Goal: Information Seeking & Learning: Find specific fact

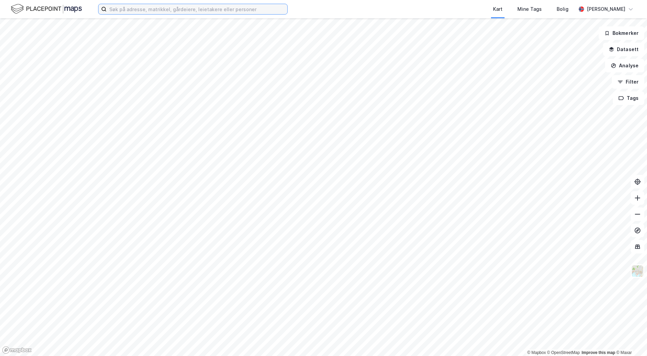
click at [168, 8] on input at bounding box center [197, 9] width 181 height 10
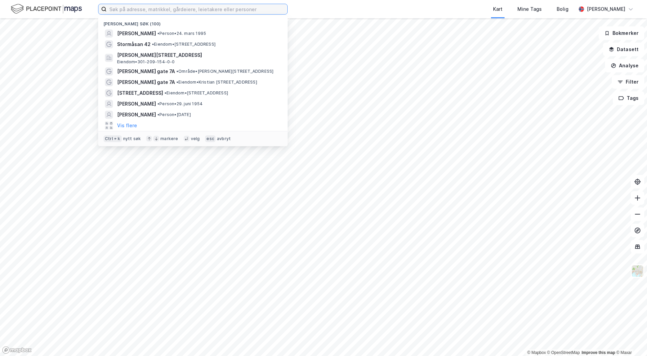
click at [166, 10] on input at bounding box center [197, 9] width 181 height 10
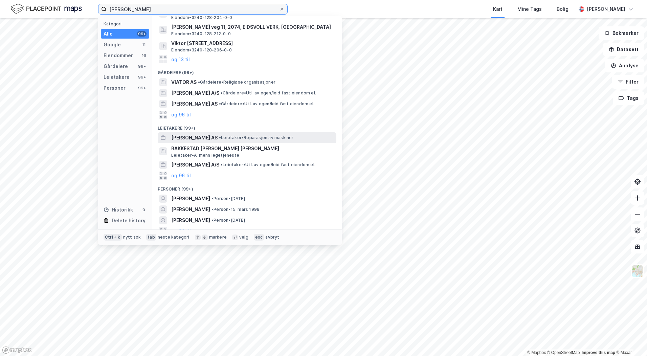
scroll to position [91, 0]
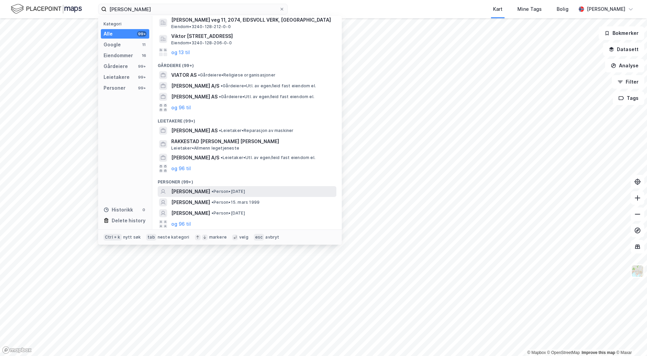
click at [203, 189] on span "[PERSON_NAME]" at bounding box center [190, 192] width 39 height 8
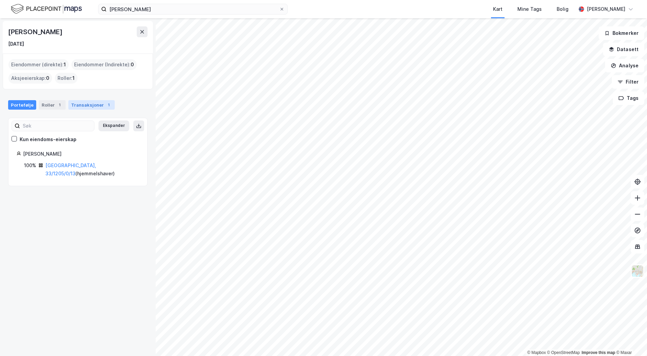
click at [99, 107] on div "Transaksjoner 1" at bounding box center [91, 104] width 46 height 9
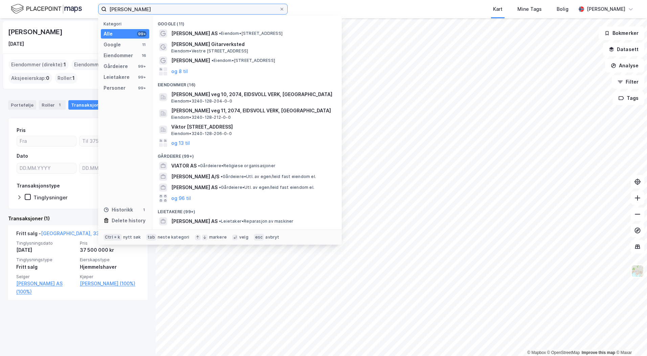
click at [159, 10] on input "[PERSON_NAME]" at bounding box center [193, 9] width 173 height 10
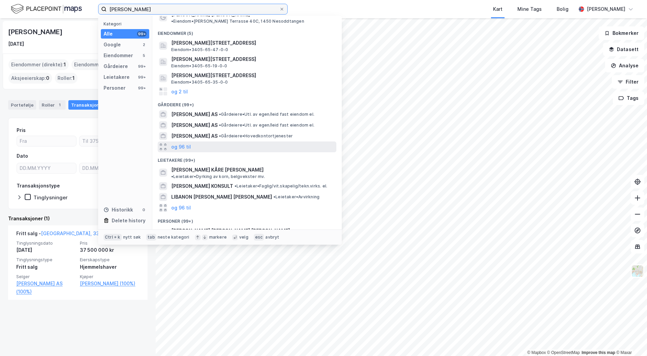
scroll to position [58, 0]
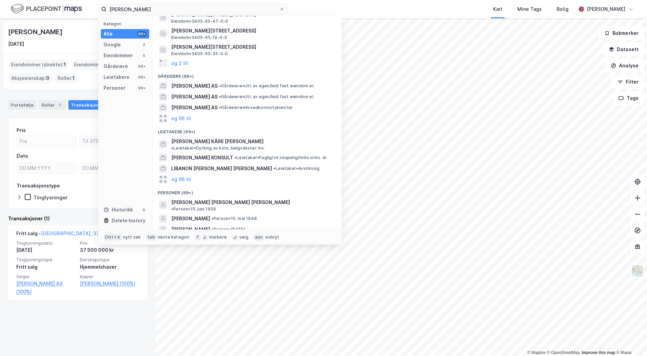
click at [181, 236] on button "og 96 til" at bounding box center [181, 240] width 20 height 8
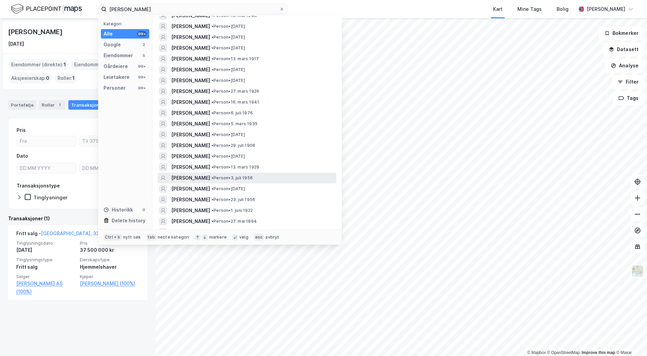
scroll to position [295, 0]
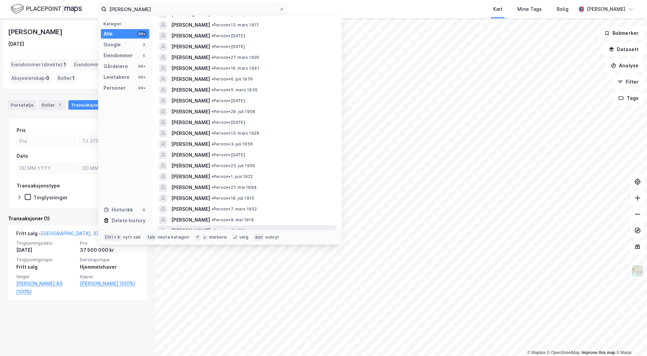
click at [224, 228] on span "• Person • [DATE]" at bounding box center [229, 230] width 34 height 5
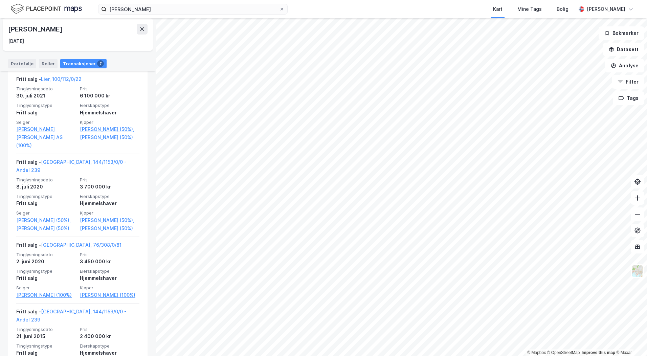
scroll to position [305, 0]
click at [140, 9] on input "[PERSON_NAME]" at bounding box center [193, 9] width 173 height 10
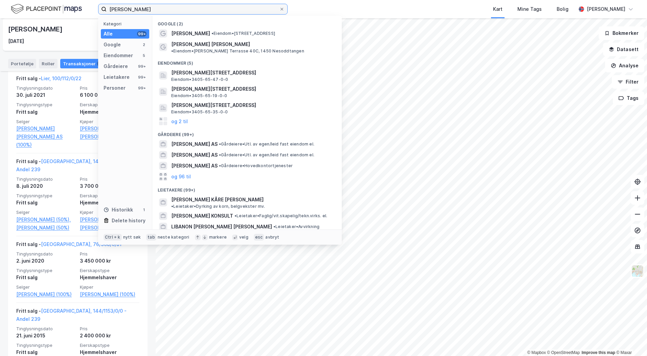
click at [140, 7] on input "[PERSON_NAME]" at bounding box center [193, 9] width 173 height 10
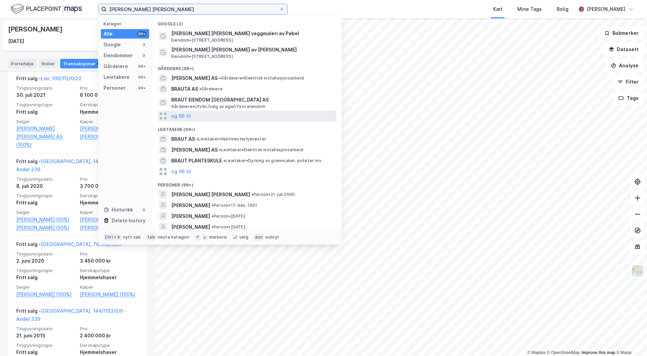
scroll to position [68, 0]
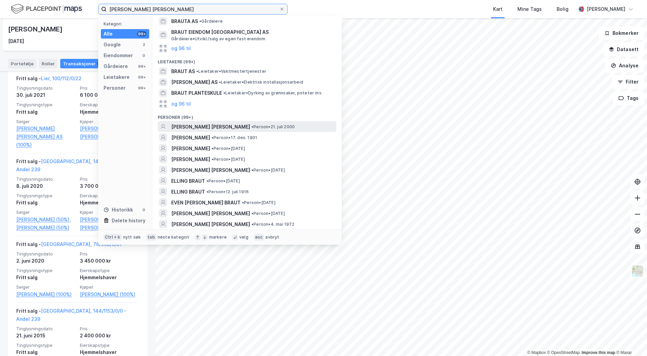
type input "[PERSON_NAME] [PERSON_NAME]"
click at [222, 131] on span "[PERSON_NAME] [PERSON_NAME]" at bounding box center [210, 127] width 79 height 8
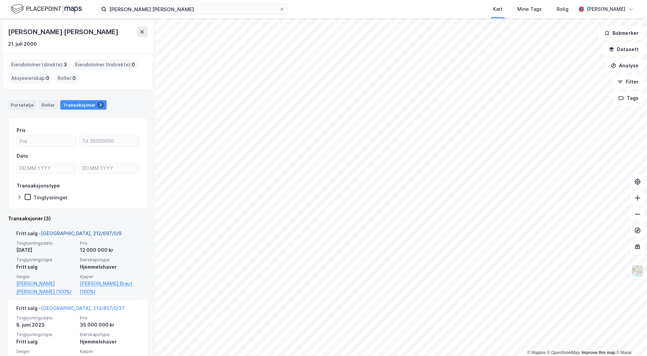
click at [60, 233] on link "[GEOGRAPHIC_DATA], 212/697/0/9" at bounding box center [81, 234] width 81 height 6
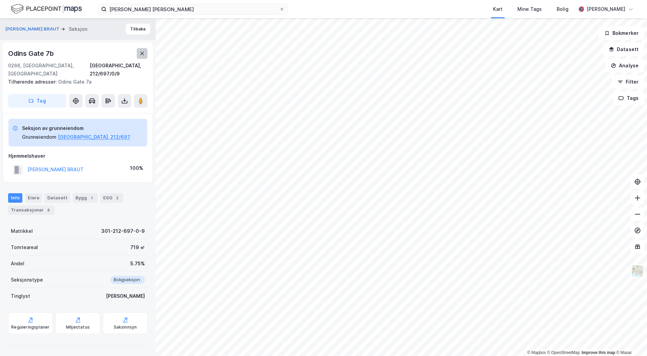
click at [142, 53] on icon at bounding box center [142, 53] width 4 height 3
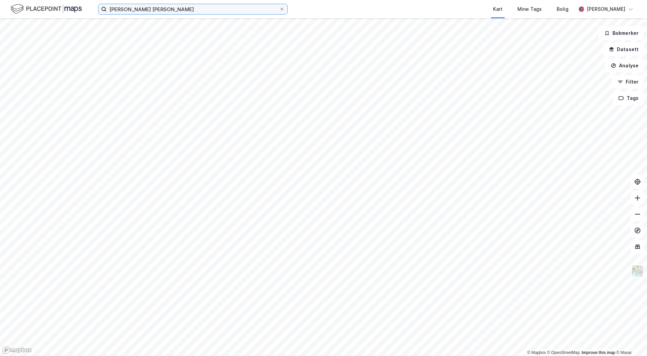
click at [158, 7] on input "[PERSON_NAME] [PERSON_NAME]" at bounding box center [193, 9] width 173 height 10
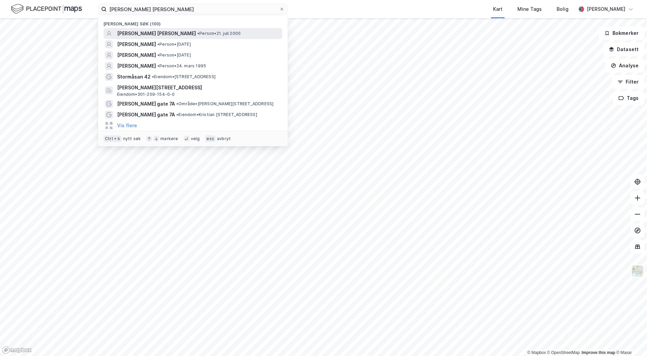
click at [163, 38] on div "[PERSON_NAME] [PERSON_NAME] • Person • 21. juli 2000" at bounding box center [193, 33] width 179 height 11
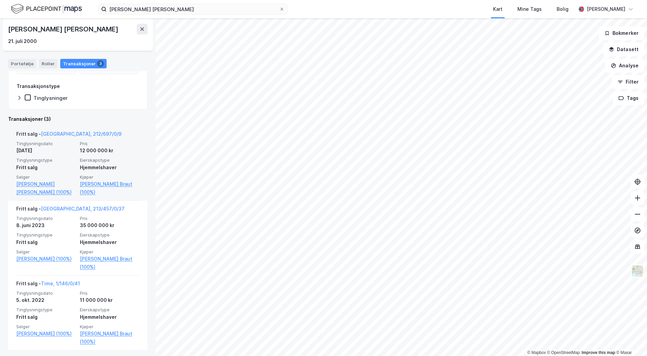
scroll to position [102, 0]
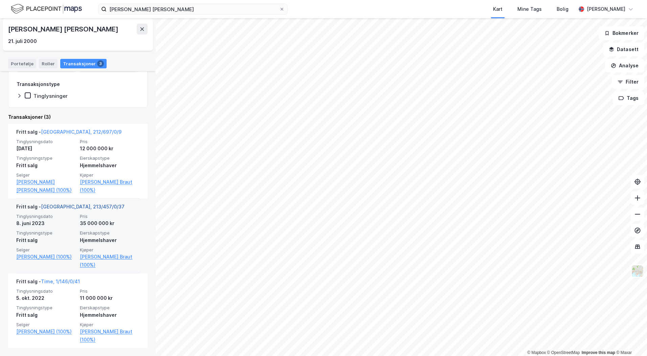
click at [71, 206] on link "[GEOGRAPHIC_DATA], 213/457/0/37" at bounding box center [83, 207] width 84 height 6
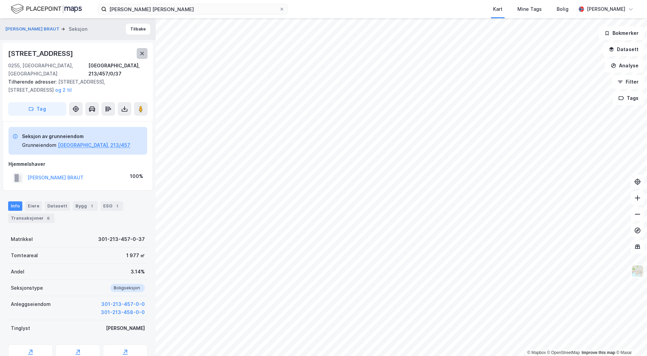
click at [143, 53] on icon at bounding box center [142, 53] width 4 height 3
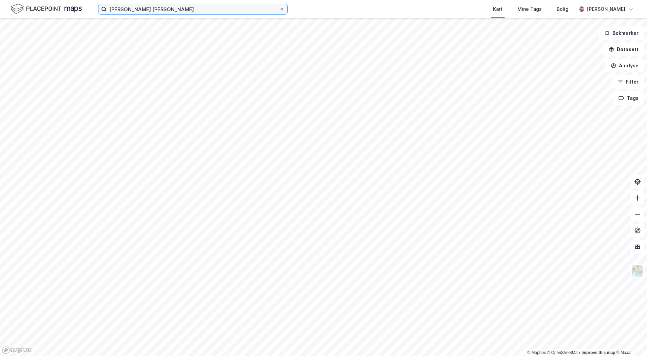
click at [163, 11] on input "[PERSON_NAME] [PERSON_NAME]" at bounding box center [193, 9] width 173 height 10
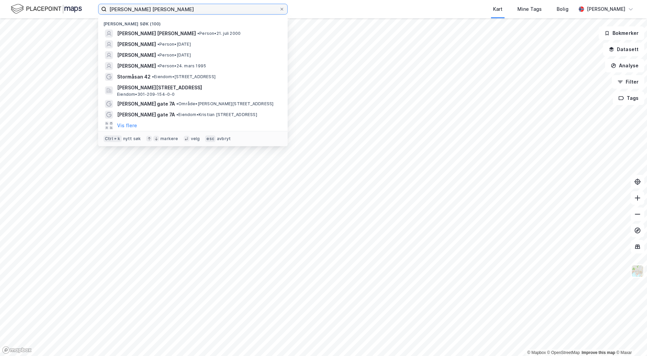
click at [163, 11] on input "[PERSON_NAME] [PERSON_NAME]" at bounding box center [193, 9] width 173 height 10
click at [149, 10] on input at bounding box center [197, 9] width 181 height 10
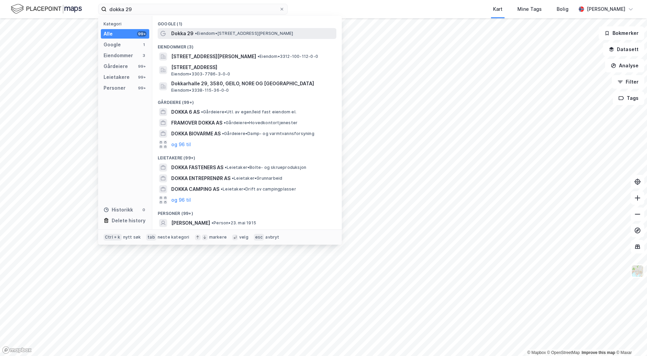
click at [243, 35] on span "• Eiendom • Dokka 29, 3425 [PERSON_NAME]" at bounding box center [244, 33] width 99 height 5
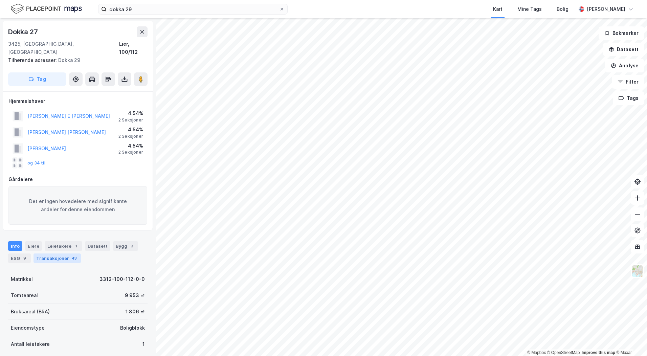
click at [66, 254] on div "Transaksjoner 43" at bounding box center [57, 258] width 47 height 9
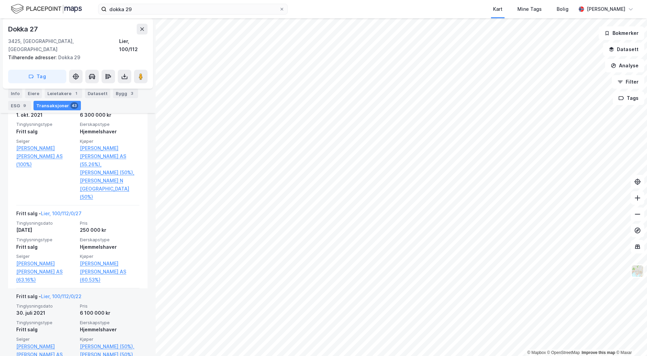
scroll to position [2031, 0]
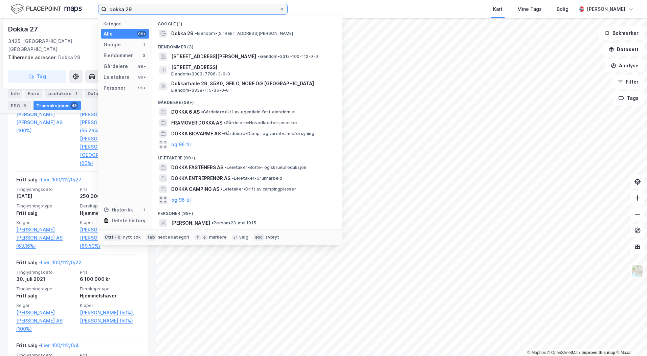
click at [136, 10] on input "dokka 29" at bounding box center [193, 9] width 173 height 10
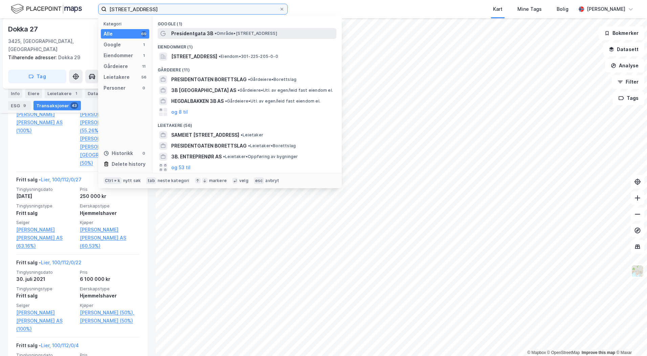
type input "[STREET_ADDRESS]"
click at [225, 35] on span "• Område • [STREET_ADDRESS]" at bounding box center [246, 33] width 63 height 5
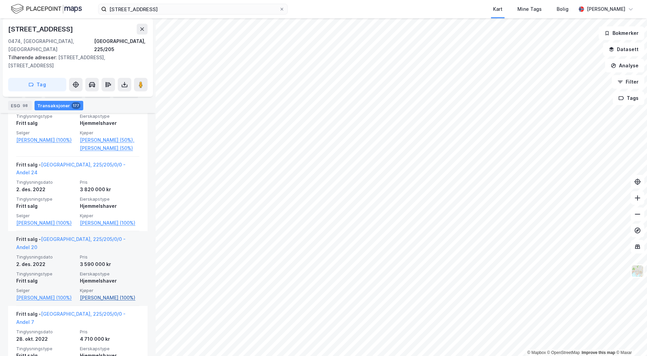
scroll to position [1591, 0]
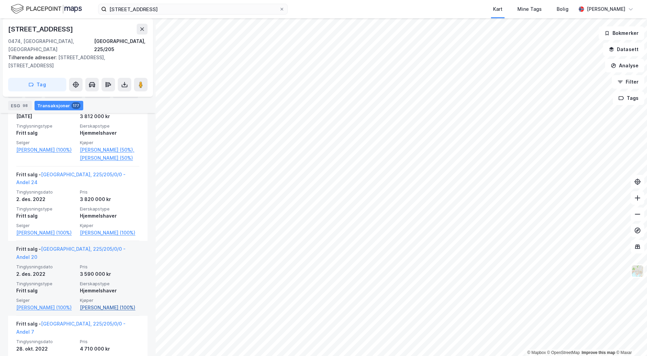
click at [94, 304] on link "[PERSON_NAME] (100%)" at bounding box center [110, 308] width 60 height 8
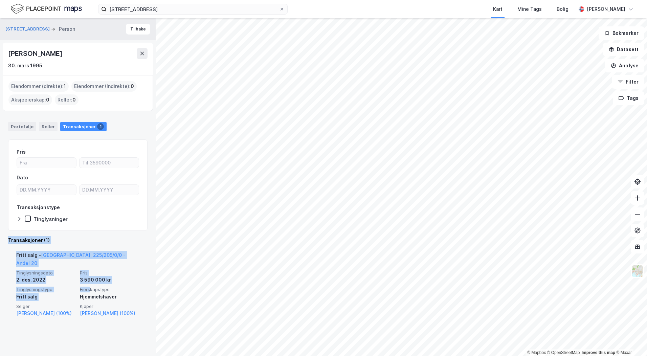
drag, startPoint x: 82, startPoint y: 274, endPoint x: 93, endPoint y: 290, distance: 19.8
click at [93, 290] on div "Pris Dato Transaksjonstype Tinglysninger Transaksjoner (1) Fritt salg - [GEOGRA…" at bounding box center [77, 230] width 139 height 182
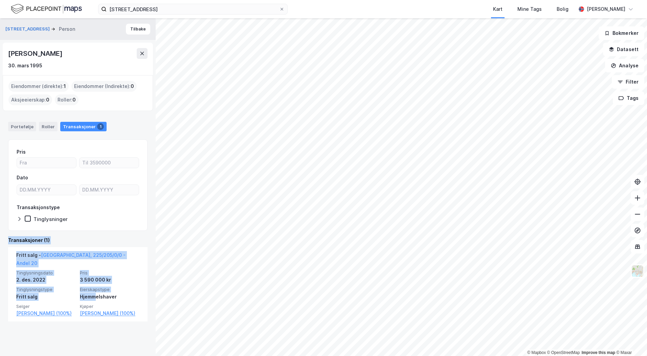
drag, startPoint x: 93, startPoint y: 290, endPoint x: 116, endPoint y: 354, distance: 67.4
click at [116, 354] on div "[STREET_ADDRESS] Person [PERSON_NAME] 30. mars 1995 Eiendommer (direkte) : 1 Ei…" at bounding box center [78, 187] width 156 height 338
click at [96, 335] on div "[STREET_ADDRESS] Person [PERSON_NAME] 30. mars 1995 Eiendommer (direkte) : 1 Ei…" at bounding box center [78, 187] width 156 height 338
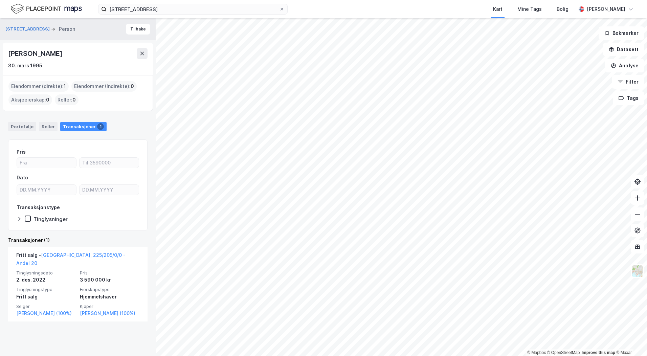
click at [92, 209] on div "Transaksjonstype" at bounding box center [78, 207] width 123 height 8
